Goal: Transaction & Acquisition: Book appointment/travel/reservation

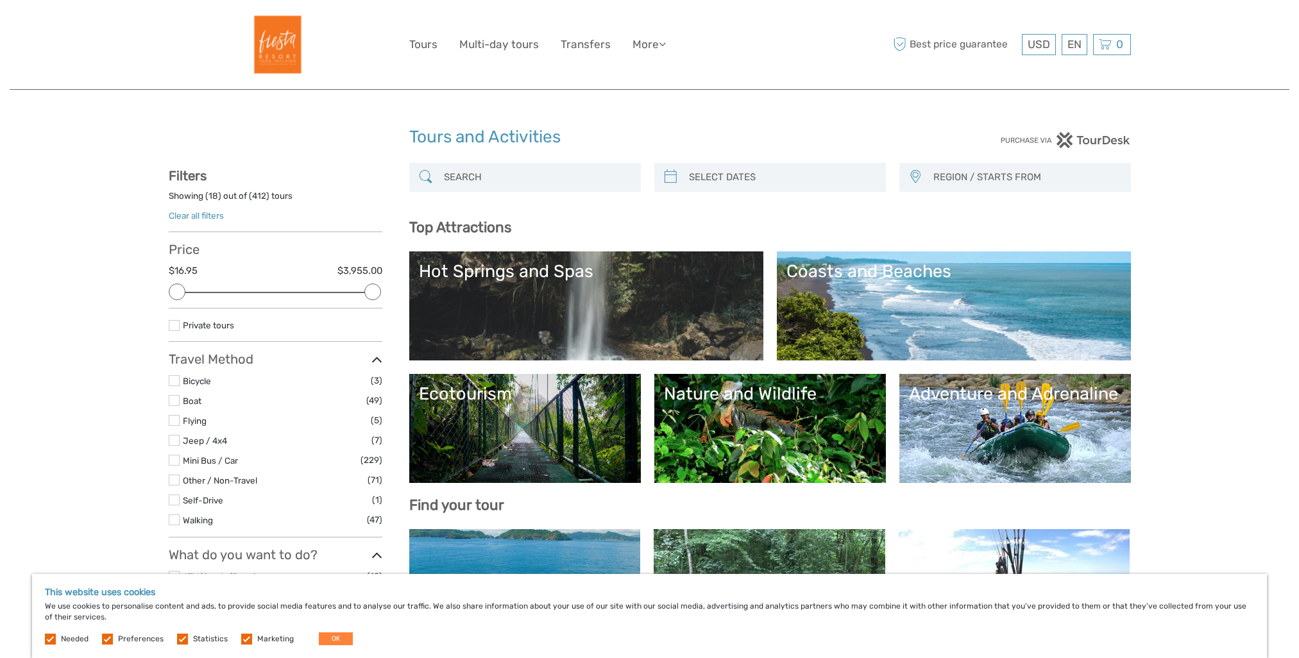
select select
click at [328, 641] on button "OK" at bounding box center [336, 639] width 34 height 13
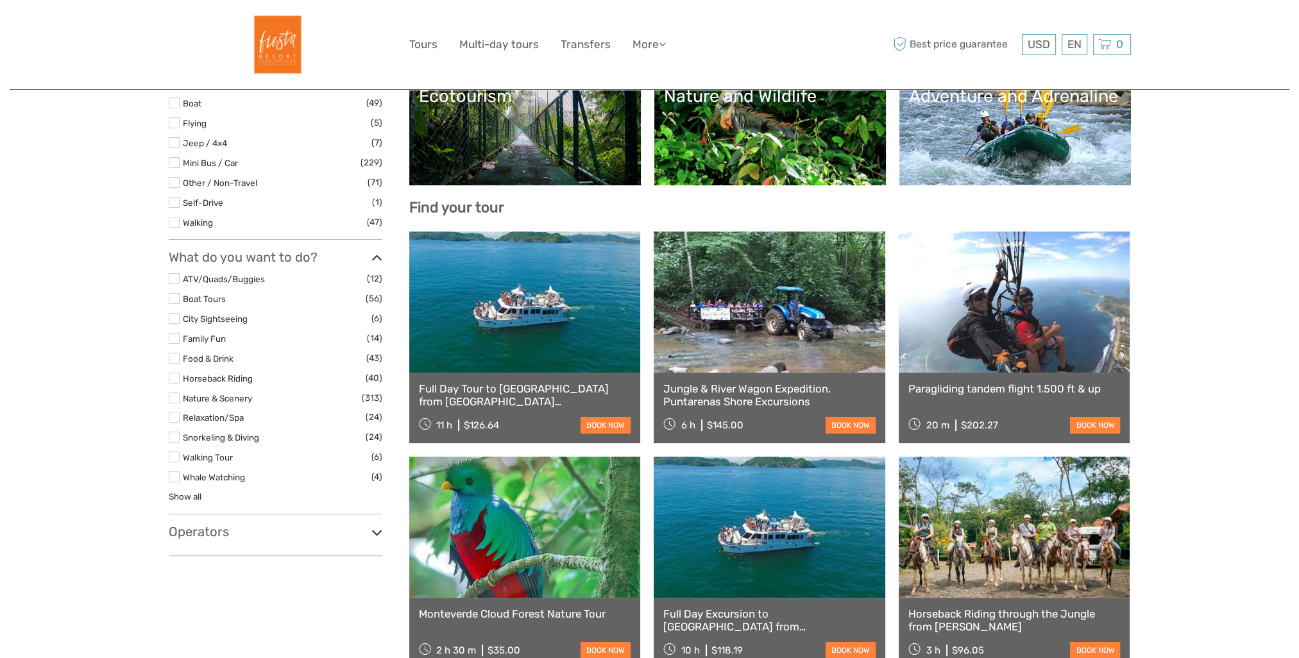
scroll to position [321, 0]
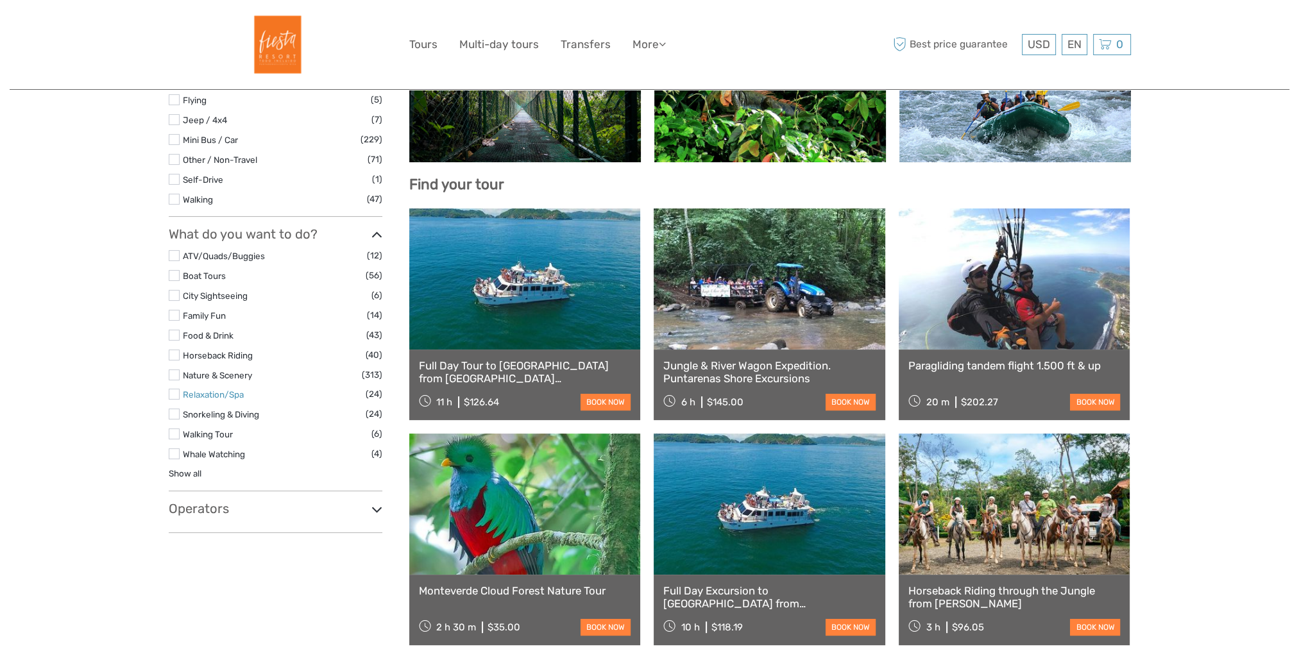
click at [207, 395] on link "Relaxation/Spa" at bounding box center [213, 394] width 61 height 10
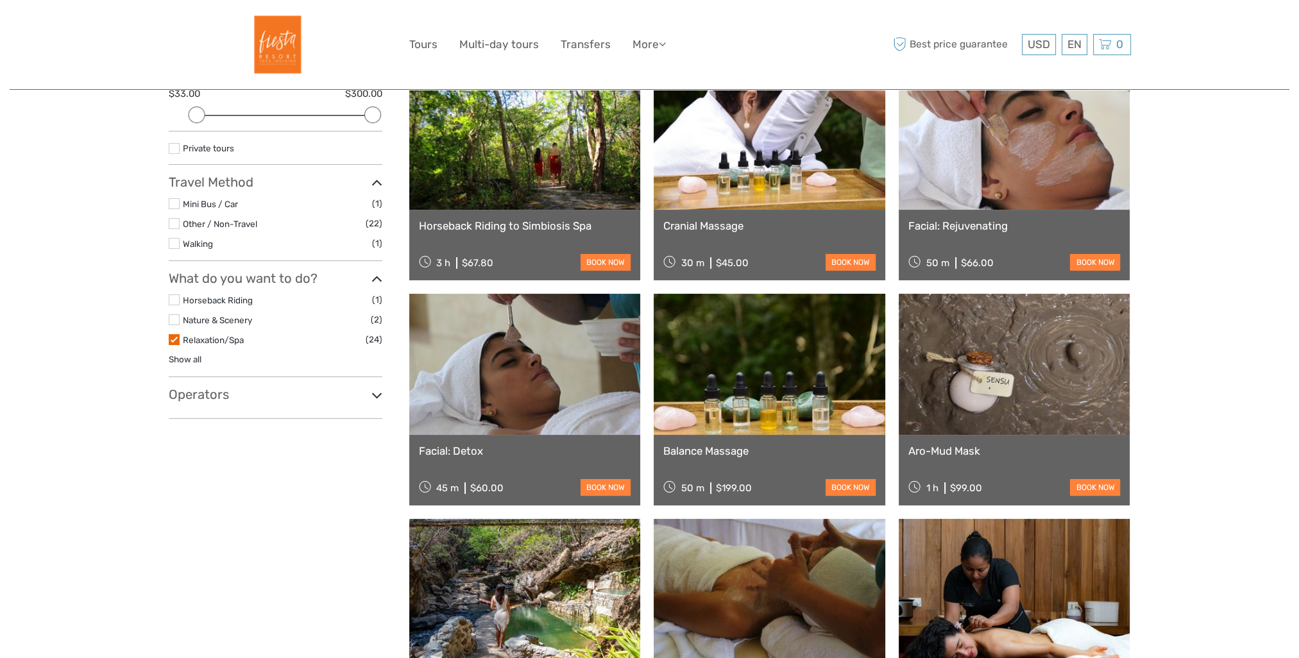
scroll to position [208, 0]
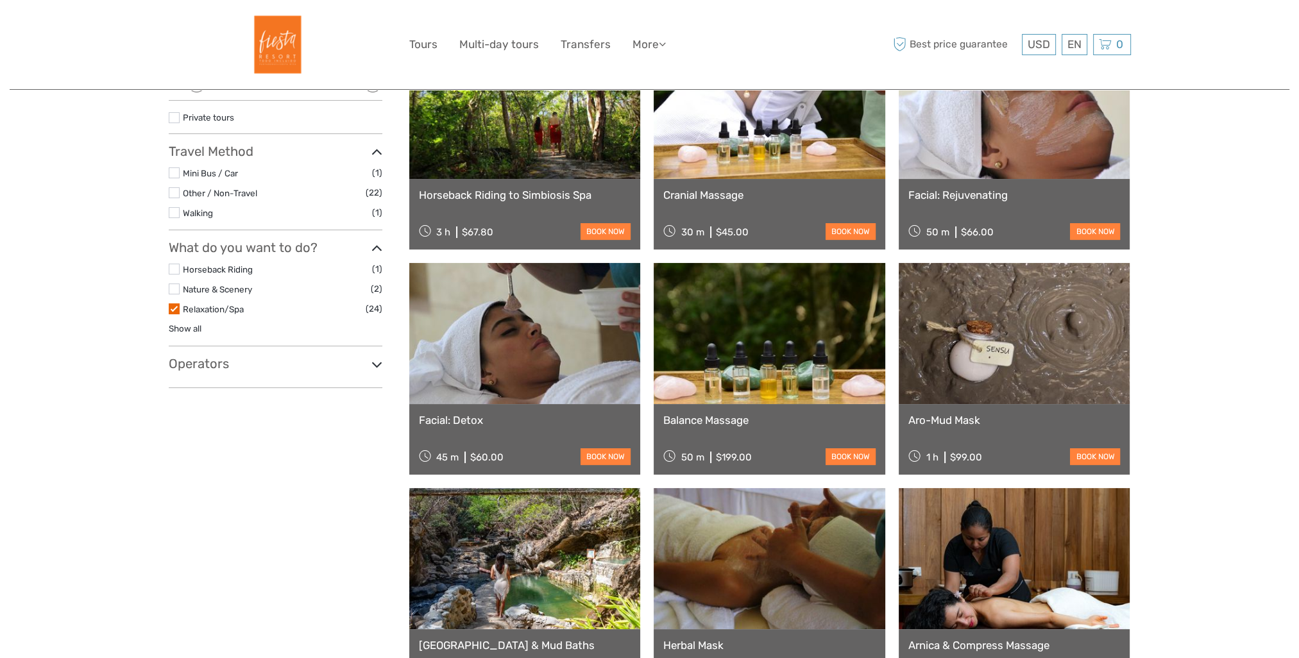
click at [375, 363] on icon at bounding box center [376, 364] width 11 height 17
click at [185, 325] on link "Show all" at bounding box center [185, 328] width 33 height 10
click at [175, 307] on label at bounding box center [174, 308] width 11 height 11
click at [0, 0] on input "checkbox" at bounding box center [0, 0] width 0 height 0
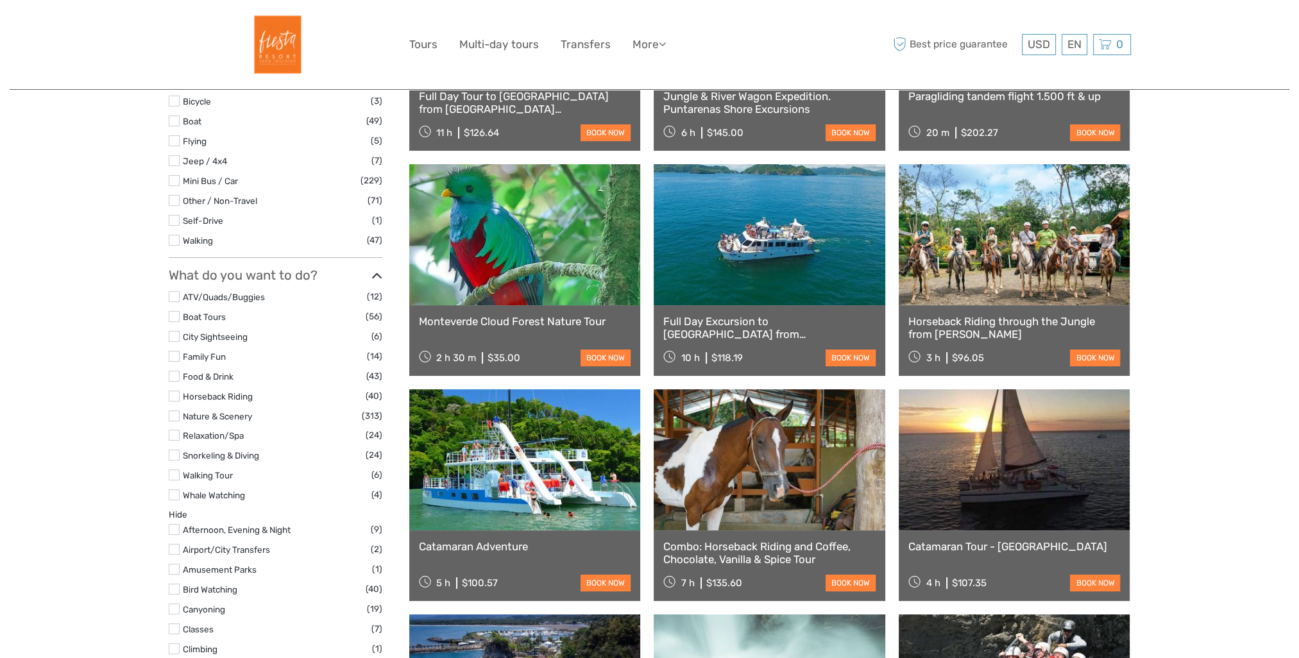
scroll to position [265, 0]
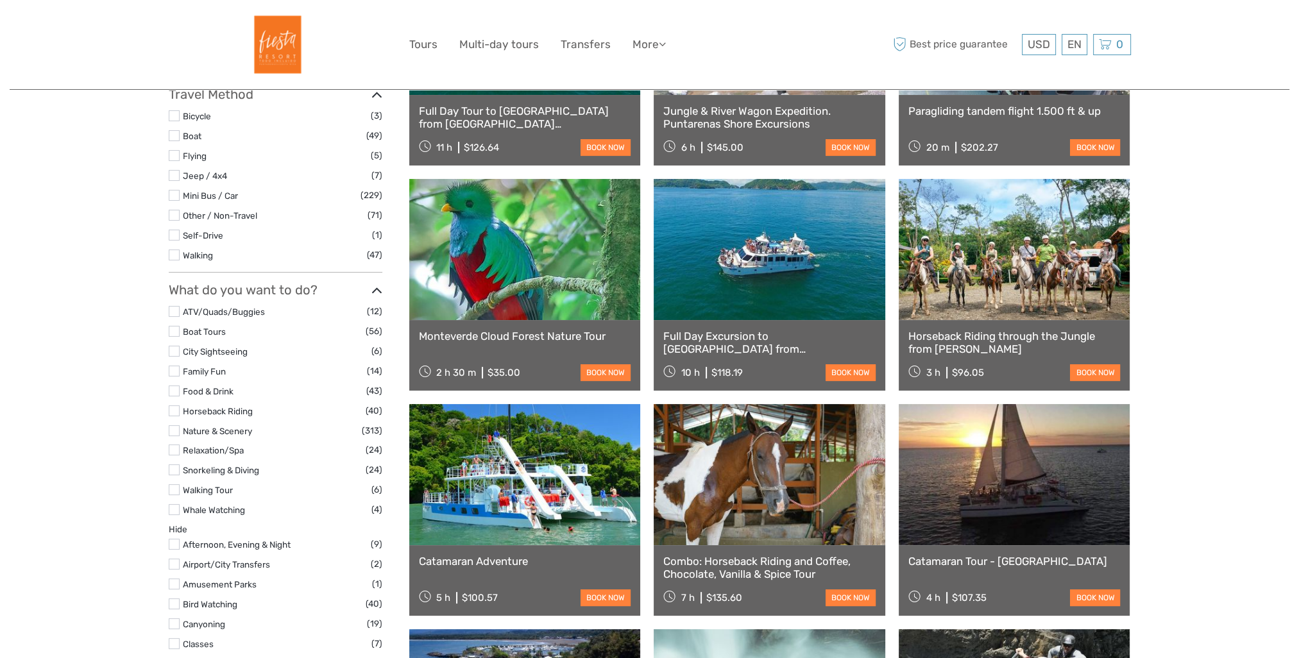
click at [176, 389] on label at bounding box center [174, 391] width 11 height 11
click at [0, 0] on input "checkbox" at bounding box center [0, 0] width 0 height 0
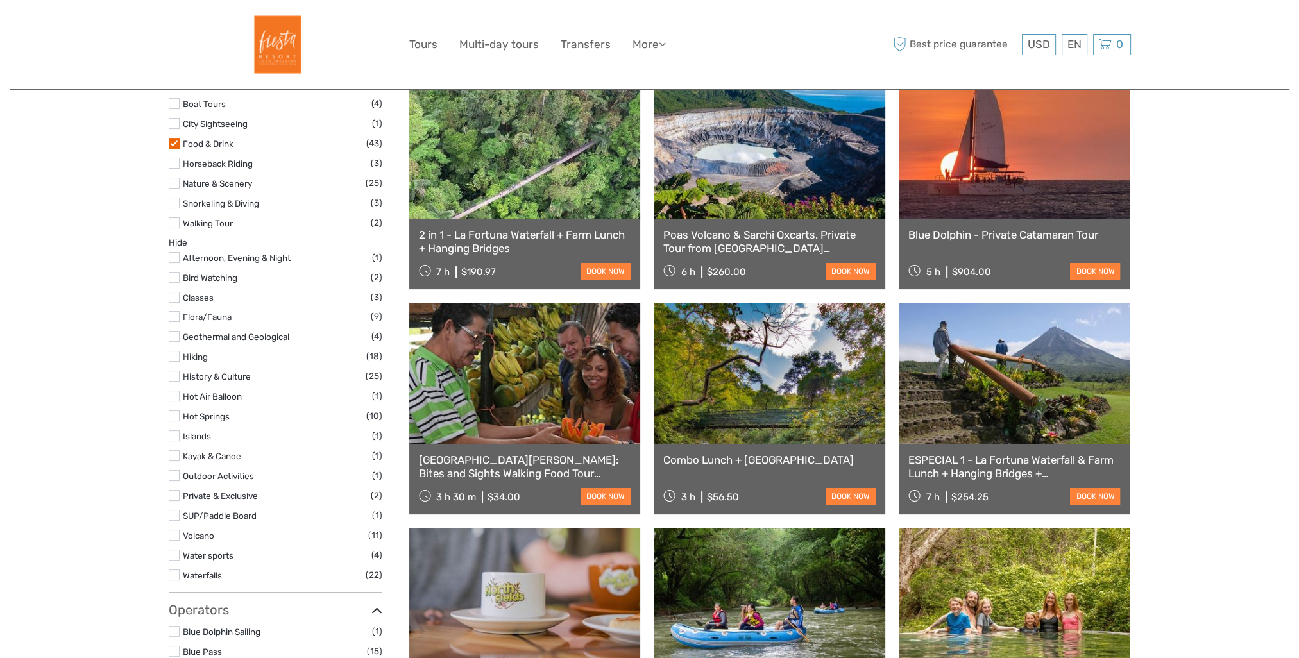
scroll to position [457, 0]
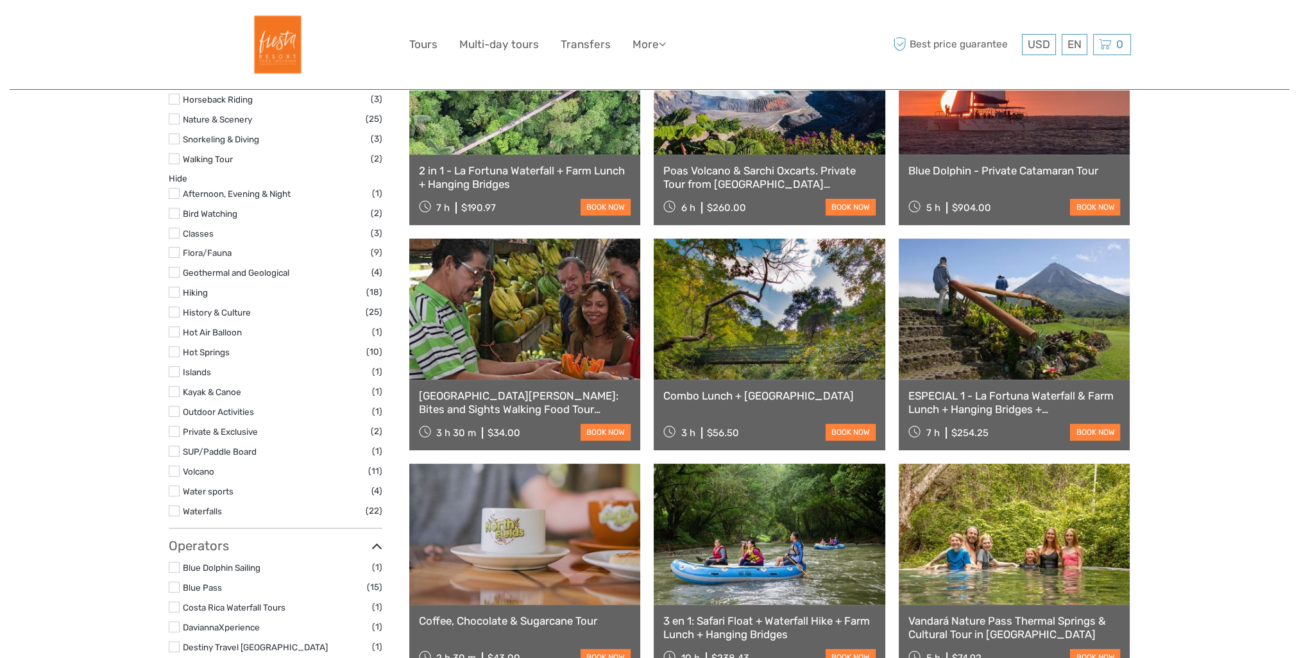
click at [487, 404] on link "[GEOGRAPHIC_DATA][PERSON_NAME]: Bites and Sights Walking Food Tour including Ma…" at bounding box center [525, 402] width 212 height 26
